Goal: Task Accomplishment & Management: Use online tool/utility

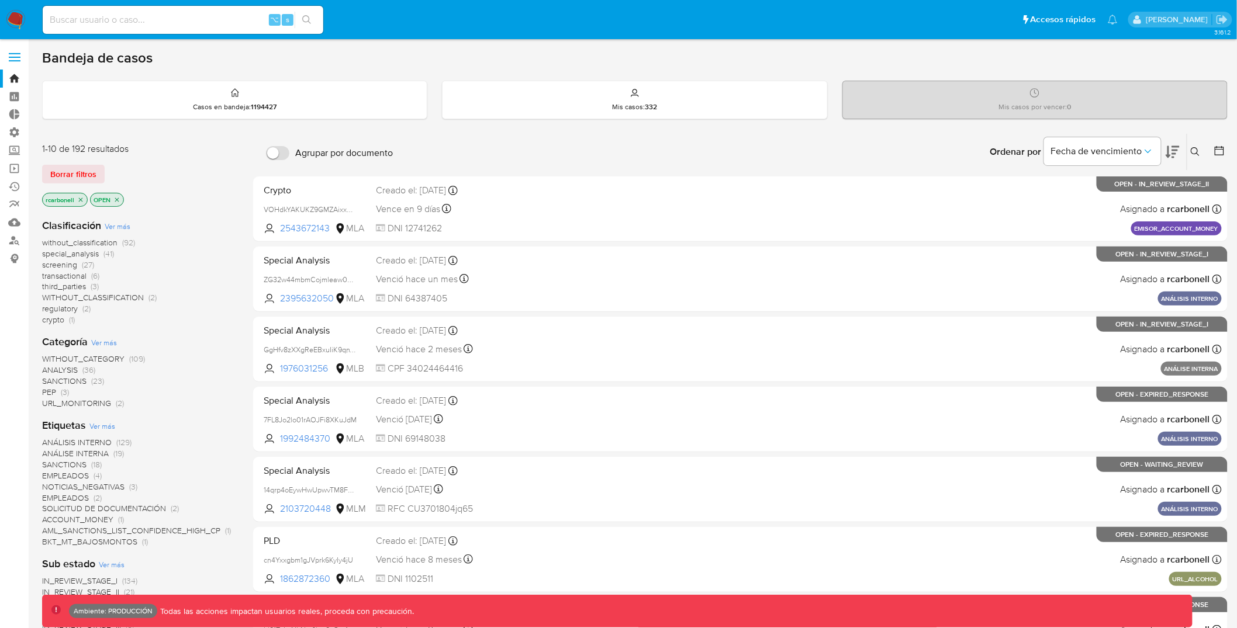
click at [265, 48] on div "3.161.2 Ambiente: PRODUCCIÓN Todas las acciones impactan usuarios reales, proce…" at bounding box center [634, 502] width 1185 height 911
click at [23, 49] on label at bounding box center [14, 57] width 29 height 25
click at [0, 0] on input "checkbox" at bounding box center [0, 0] width 0 height 0
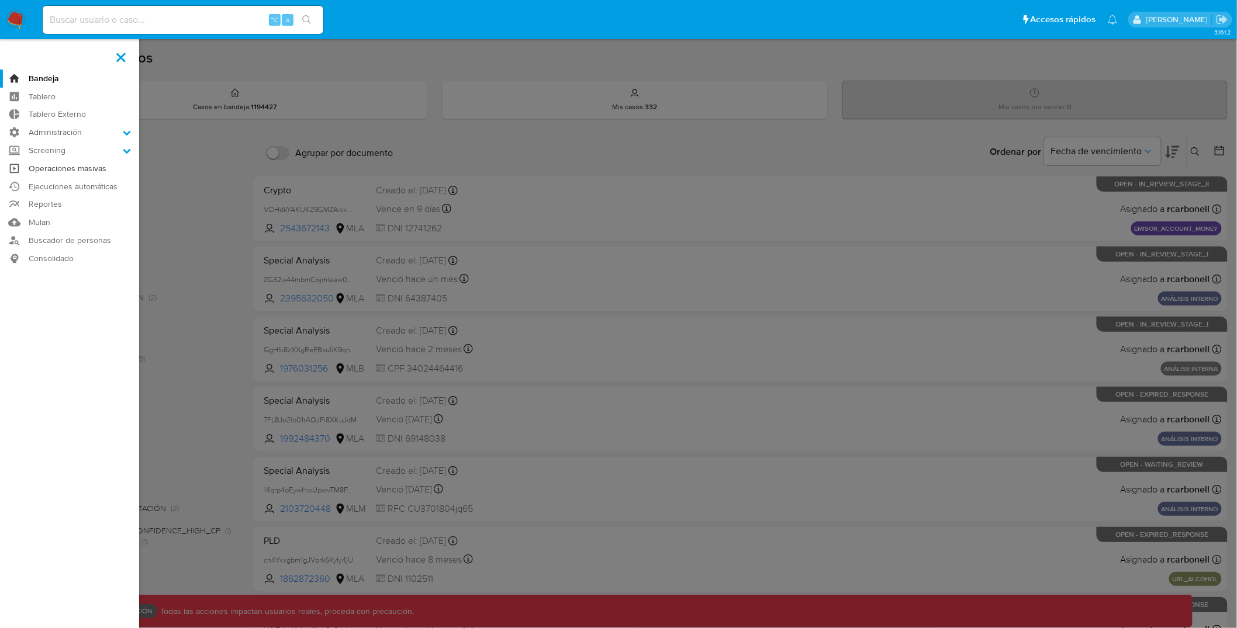
click at [68, 171] on link "Operaciones masivas" at bounding box center [69, 169] width 139 height 18
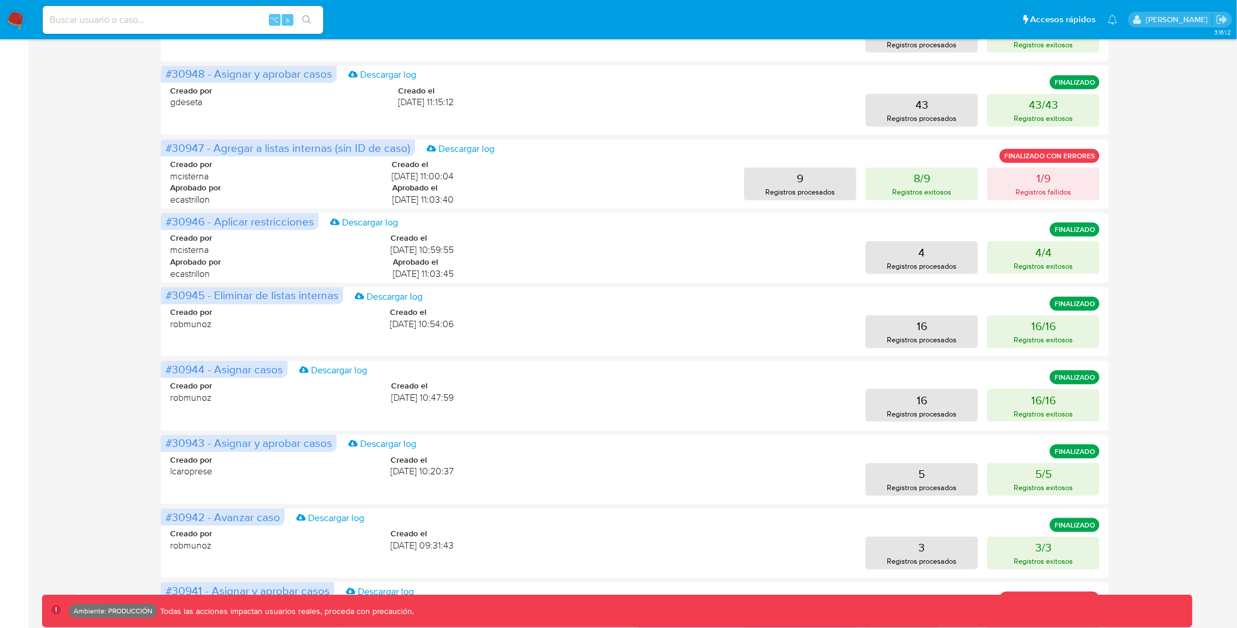
scroll to position [417, 0]
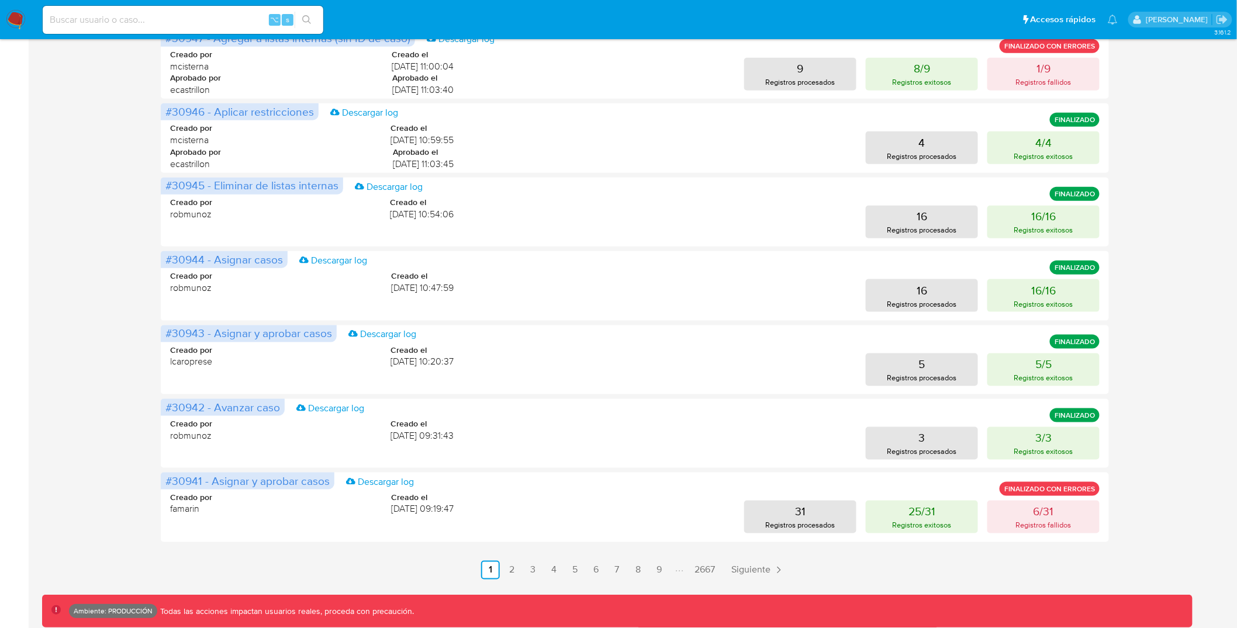
click at [99, 150] on div "Operaciones masivas Crear operación Sólo puede haber hasta un máximo de 5 opera…" at bounding box center [634, 104] width 1185 height 950
click at [103, 104] on div "Operaciones masivas Crear operación Sólo puede haber hasta un máximo de 5 opera…" at bounding box center [634, 104] width 1185 height 950
click at [108, 248] on div "Operaciones masivas Crear operación Sólo puede haber hasta un máximo de 5 opera…" at bounding box center [634, 104] width 1185 height 950
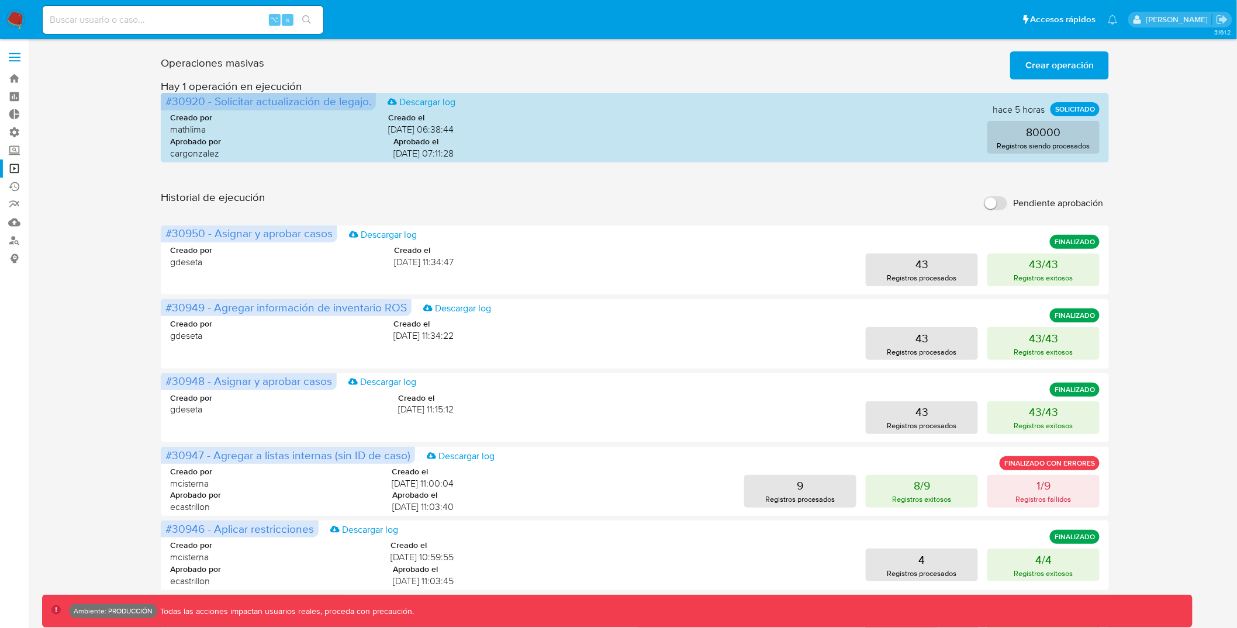
click at [140, 242] on div "Operaciones masivas Crear operación Sólo puede haber hasta un máximo de 5 opera…" at bounding box center [634, 522] width 1185 height 950
click at [572, 198] on div "Historial de ejecución Pendiente aprobación" at bounding box center [635, 204] width 948 height 26
click at [689, 210] on div "Historial de ejecución Pendiente aprobación" at bounding box center [635, 204] width 948 height 26
click at [1074, 57] on span "Crear operación" at bounding box center [1059, 66] width 68 height 26
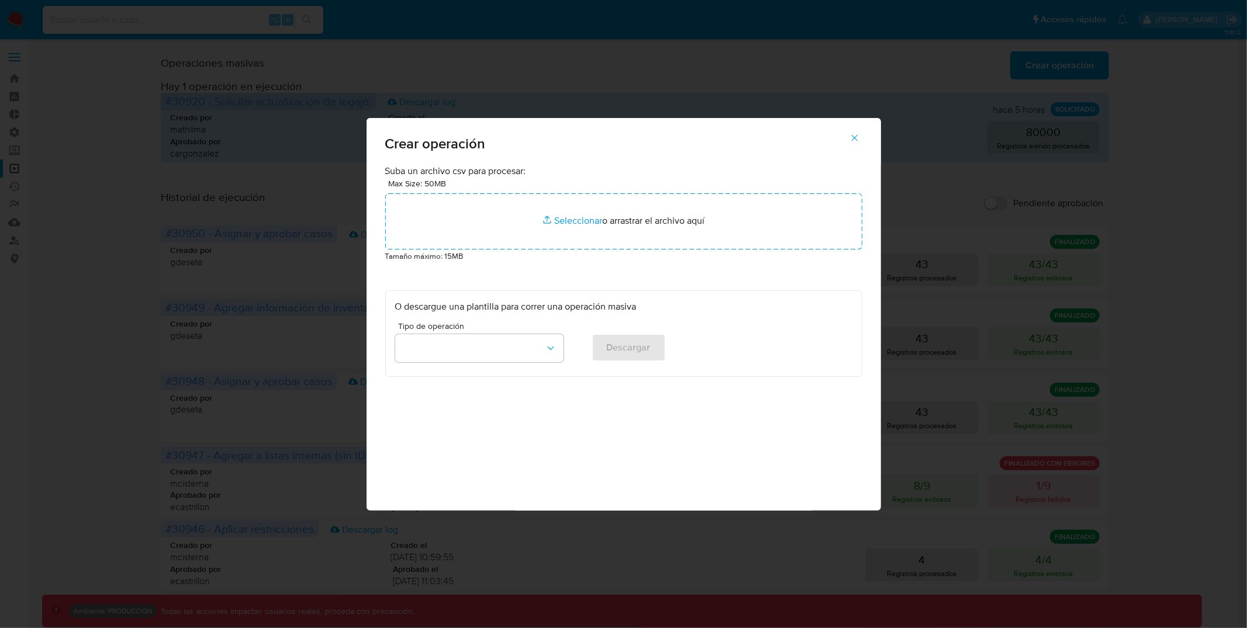
click at [850, 136] on icon "button" at bounding box center [854, 138] width 11 height 11
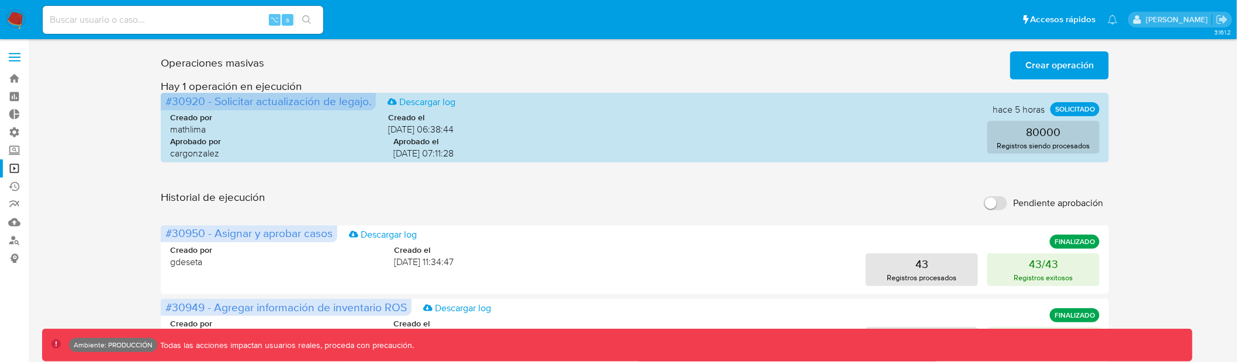
click at [645, 191] on div "Historial de ejecución Pendiente aprobación" at bounding box center [635, 204] width 948 height 26
click at [1055, 59] on span "Crear operación" at bounding box center [1059, 66] width 68 height 26
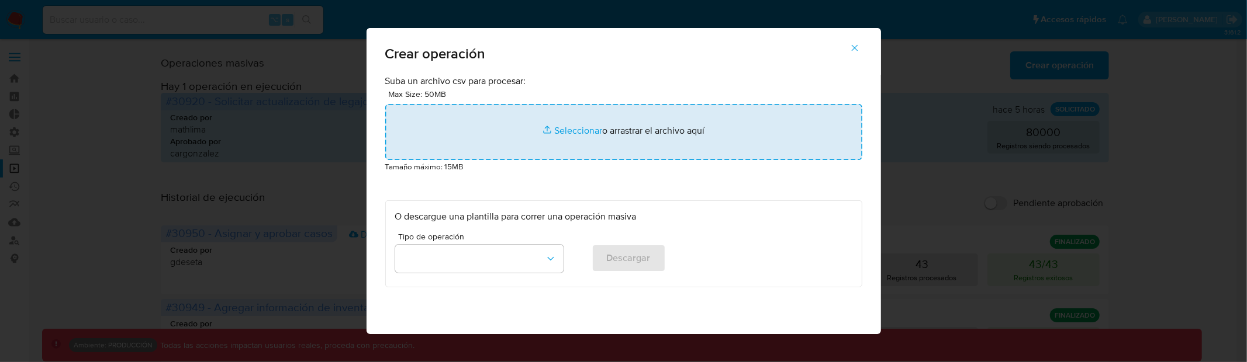
click at [599, 126] on input "file" at bounding box center [623, 132] width 477 height 56
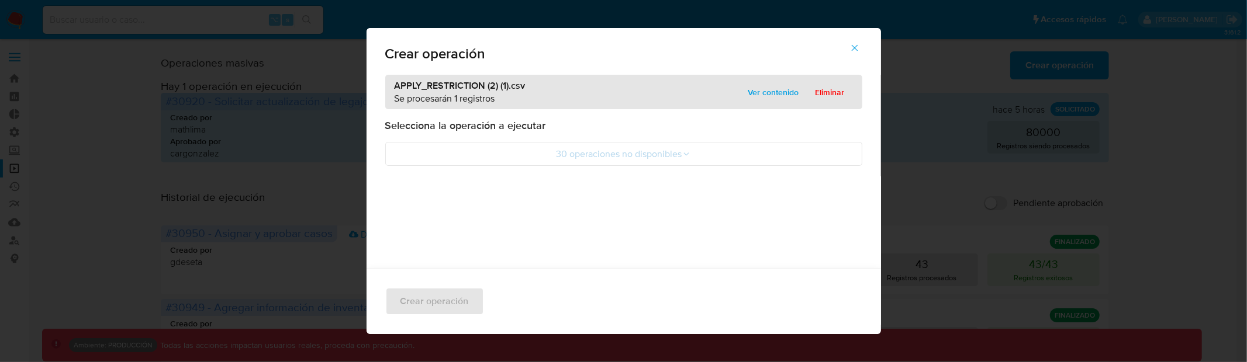
click at [748, 92] on span "Ver contenido" at bounding box center [773, 92] width 51 height 16
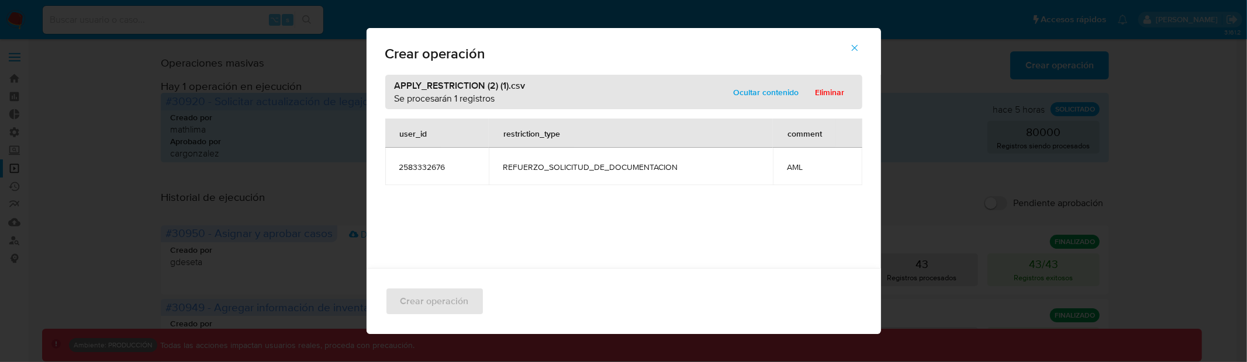
click at [745, 92] on span "Ocultar contenido" at bounding box center [766, 92] width 65 height 16
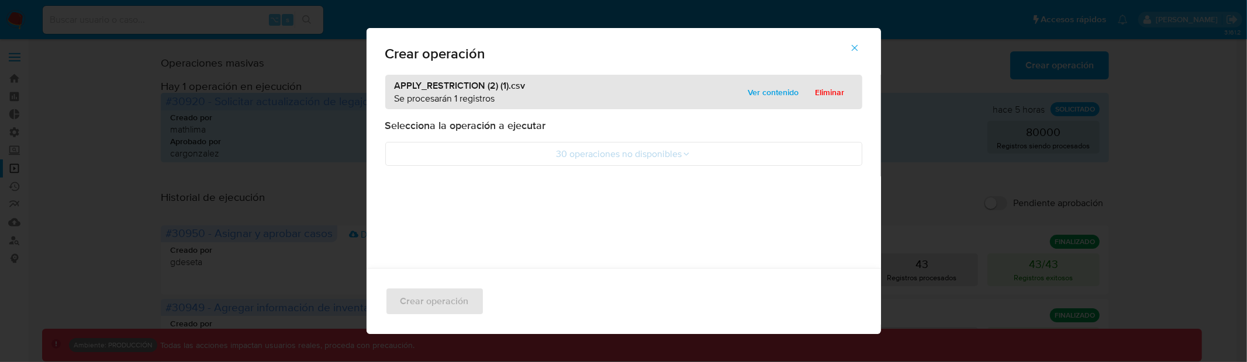
click at [682, 167] on div "APPLY_RESTRICTION (2) (1).csv Se procesarán 1 registros Ver contenido Eliminar …" at bounding box center [623, 248] width 514 height 346
click at [683, 162] on button "30 operaciones no disponibles" at bounding box center [623, 154] width 477 height 24
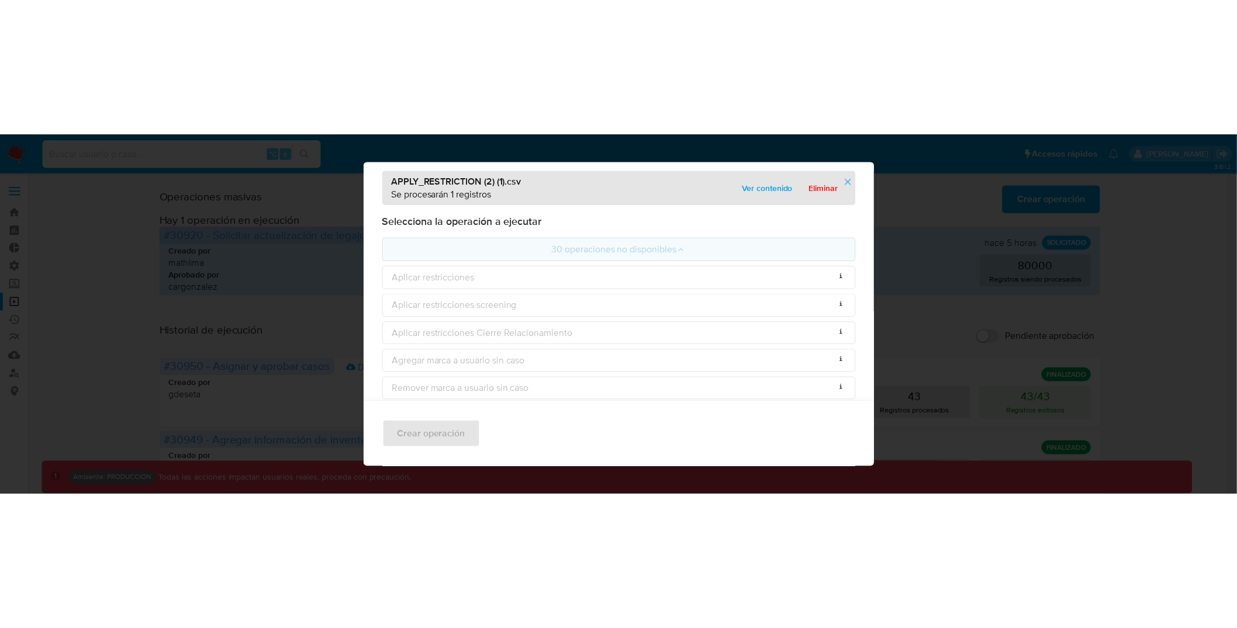
scroll to position [51, 0]
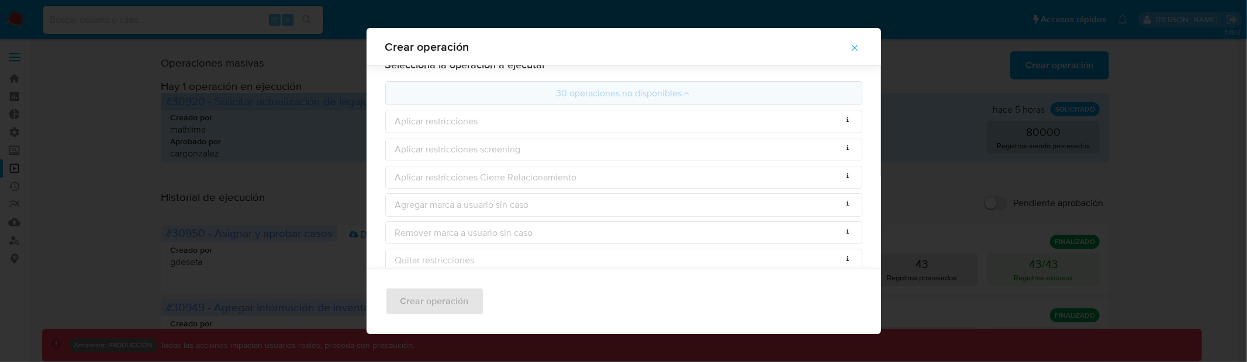
click at [860, 45] on icon "button" at bounding box center [854, 48] width 11 height 11
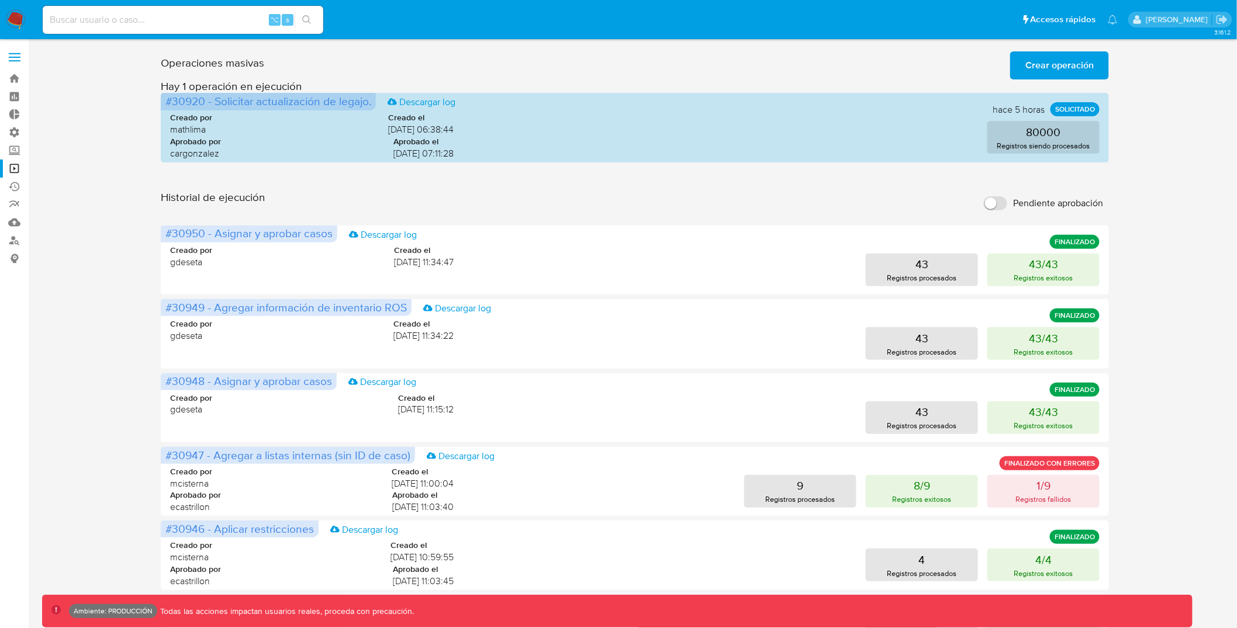
click at [1158, 205] on div "Operaciones masivas Crear operación Sólo puede haber hasta un máximo de 5 opera…" at bounding box center [634, 522] width 1185 height 950
click at [992, 208] on input "Pendiente aprobación" at bounding box center [995, 203] width 23 height 14
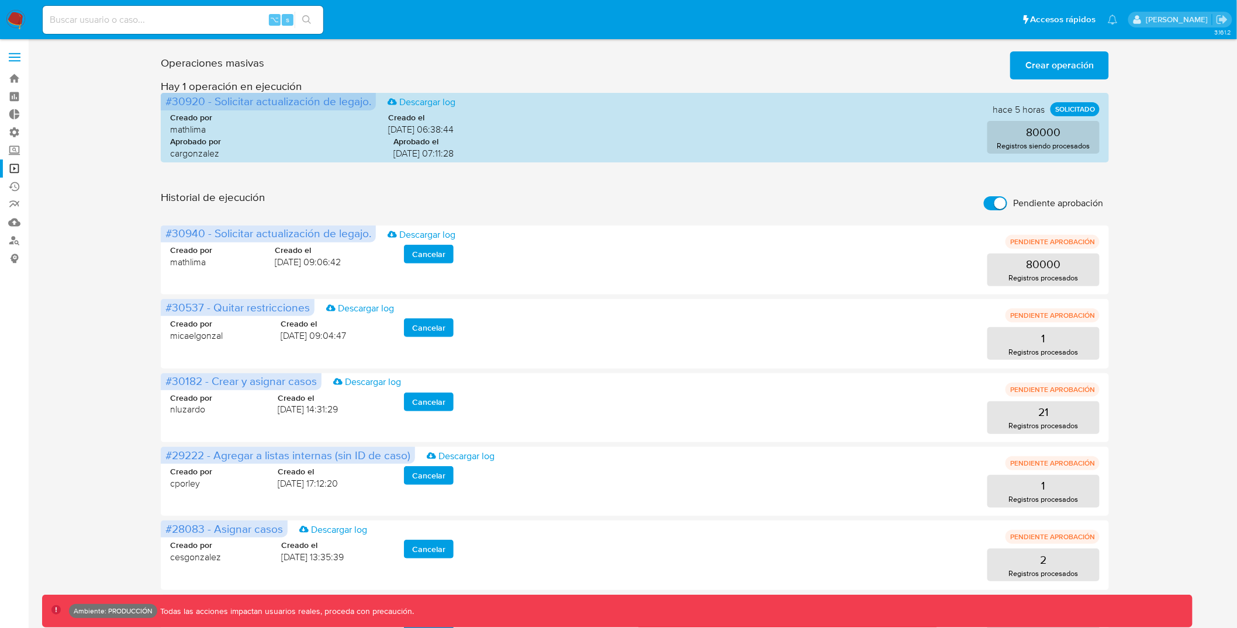
click at [1005, 206] on input "Pendiente aprobación" at bounding box center [995, 203] width 23 height 14
checkbox input "false"
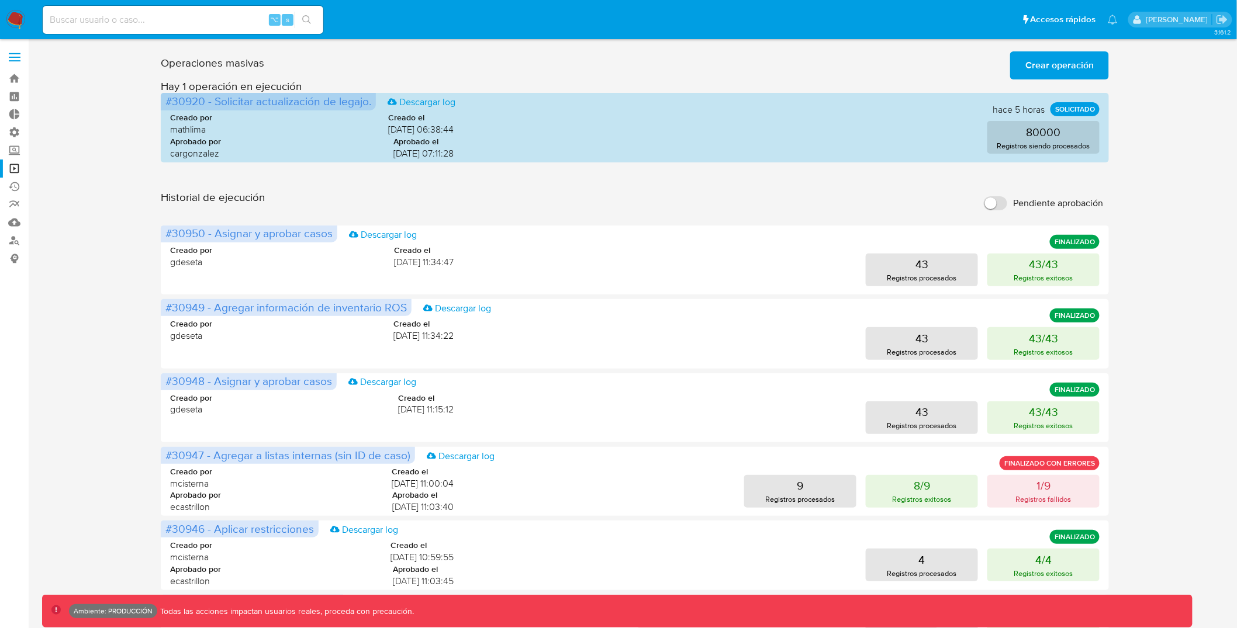
click at [1173, 212] on div "Operaciones masivas Crear operación Sólo puede haber hasta un máximo de 5 opera…" at bounding box center [634, 522] width 1185 height 950
click at [584, 210] on div "Historial de ejecución Pendiente aprobación" at bounding box center [635, 204] width 948 height 26
click at [616, 205] on div "Historial de ejecución Pendiente aprobación" at bounding box center [635, 204] width 948 height 26
click at [632, 185] on div "Operaciones masivas Crear operación Sólo puede haber hasta un máximo de 5 opera…" at bounding box center [635, 522] width 948 height 950
click at [655, 191] on div "Historial de ejecución Pendiente aprobación" at bounding box center [635, 204] width 948 height 26
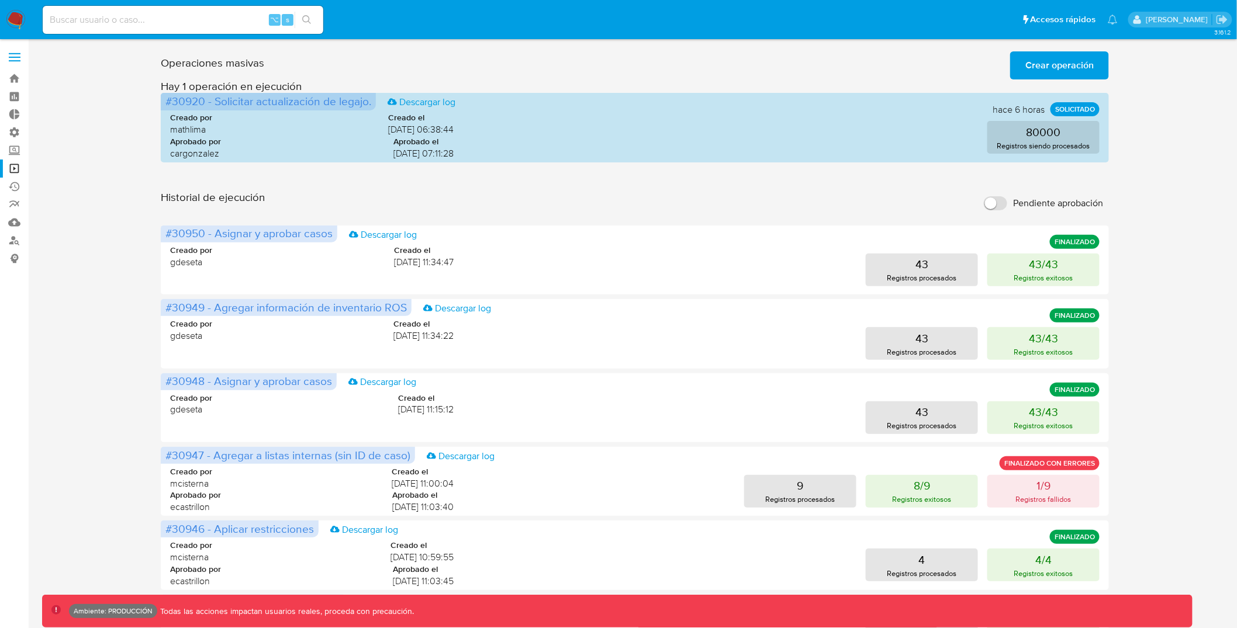
click at [1148, 265] on div "Operaciones masivas Crear operación Sólo puede haber hasta un máximo de 5 opera…" at bounding box center [634, 522] width 1185 height 950
click at [1216, 250] on div "Operaciones masivas Crear operación Sólo puede haber hasta un máximo de 5 opera…" at bounding box center [634, 522] width 1185 height 950
click at [1195, 196] on div "Operaciones masivas Crear operación Sólo puede haber hasta un máximo de 5 opera…" at bounding box center [634, 522] width 1185 height 950
click at [1188, 234] on div "Operaciones masivas Crear operación Sólo puede haber hasta un máximo de 5 opera…" at bounding box center [634, 522] width 1185 height 950
click at [1188, 245] on div "Operaciones masivas Crear operación Sólo puede haber hasta un máximo de 5 opera…" at bounding box center [634, 522] width 1185 height 950
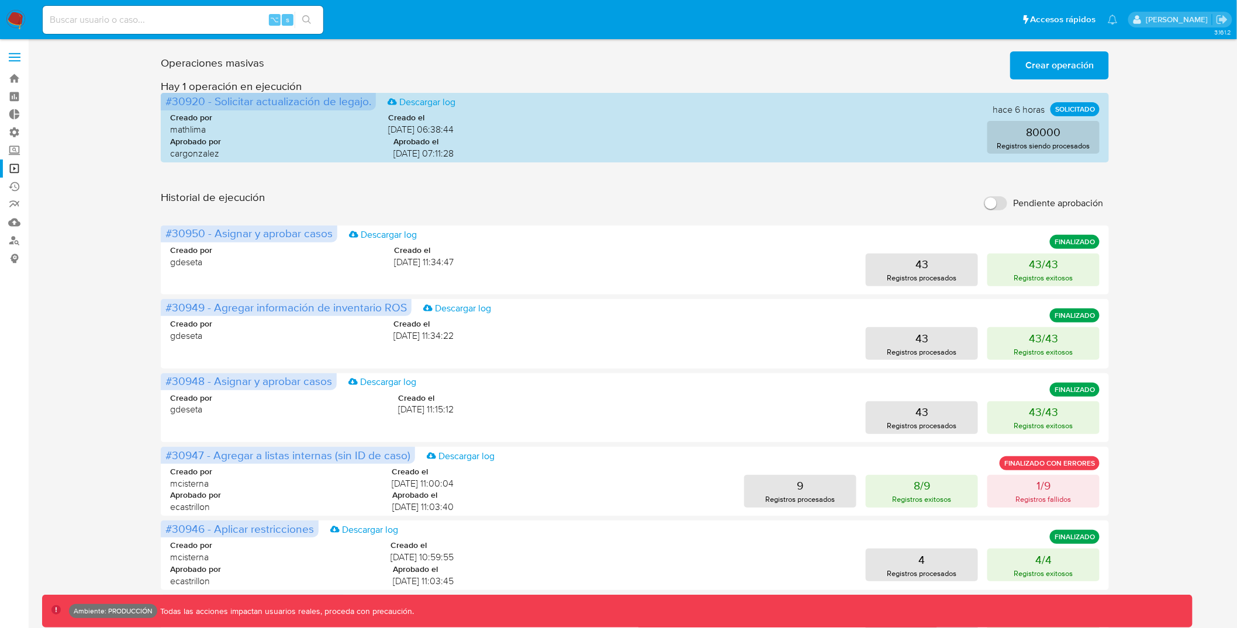
click at [1190, 247] on div "Operaciones masivas Crear operación Sólo puede haber hasta un máximo de 5 opera…" at bounding box center [634, 522] width 1185 height 950
click at [1177, 231] on div "Operaciones masivas Crear operación Sólo puede haber hasta un máximo de 5 opera…" at bounding box center [634, 522] width 1185 height 950
click at [1168, 207] on div "Operaciones masivas Crear operación Sólo puede haber hasta un máximo de 5 opera…" at bounding box center [634, 522] width 1185 height 950
click at [1156, 243] on div "Operaciones masivas Crear operación Sólo puede haber hasta un máximo de 5 opera…" at bounding box center [634, 522] width 1185 height 950
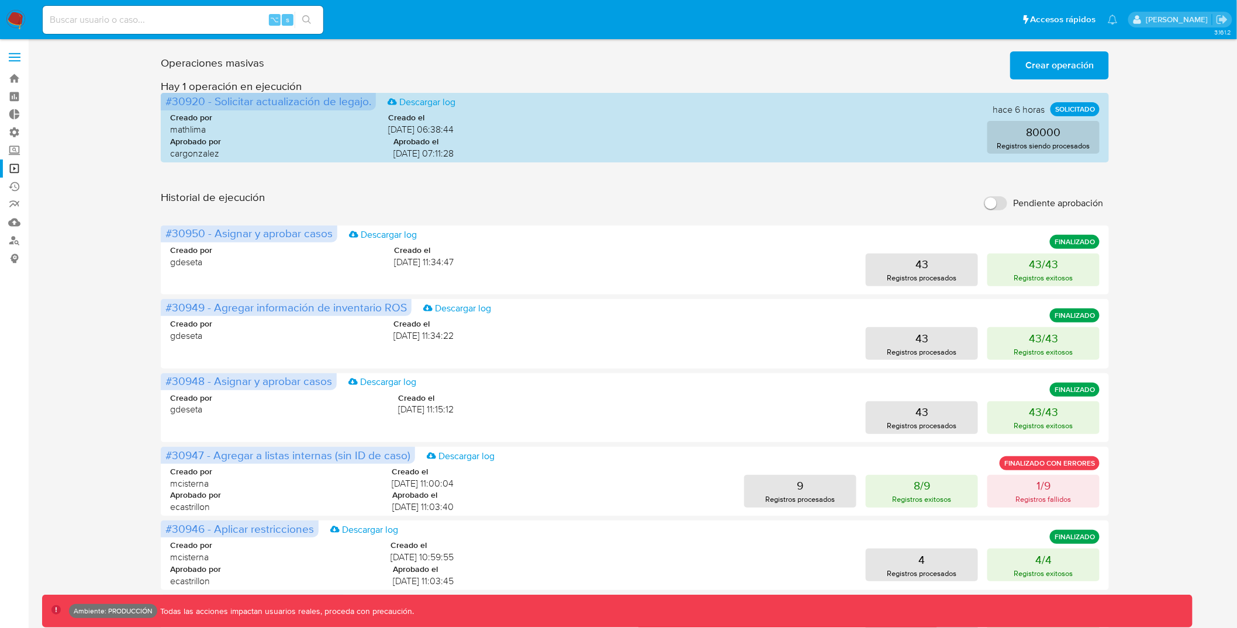
click at [1156, 243] on div "Operaciones masivas Crear operación Sólo puede haber hasta un máximo de 5 opera…" at bounding box center [634, 522] width 1185 height 950
